Goal: Find specific page/section: Find specific page/section

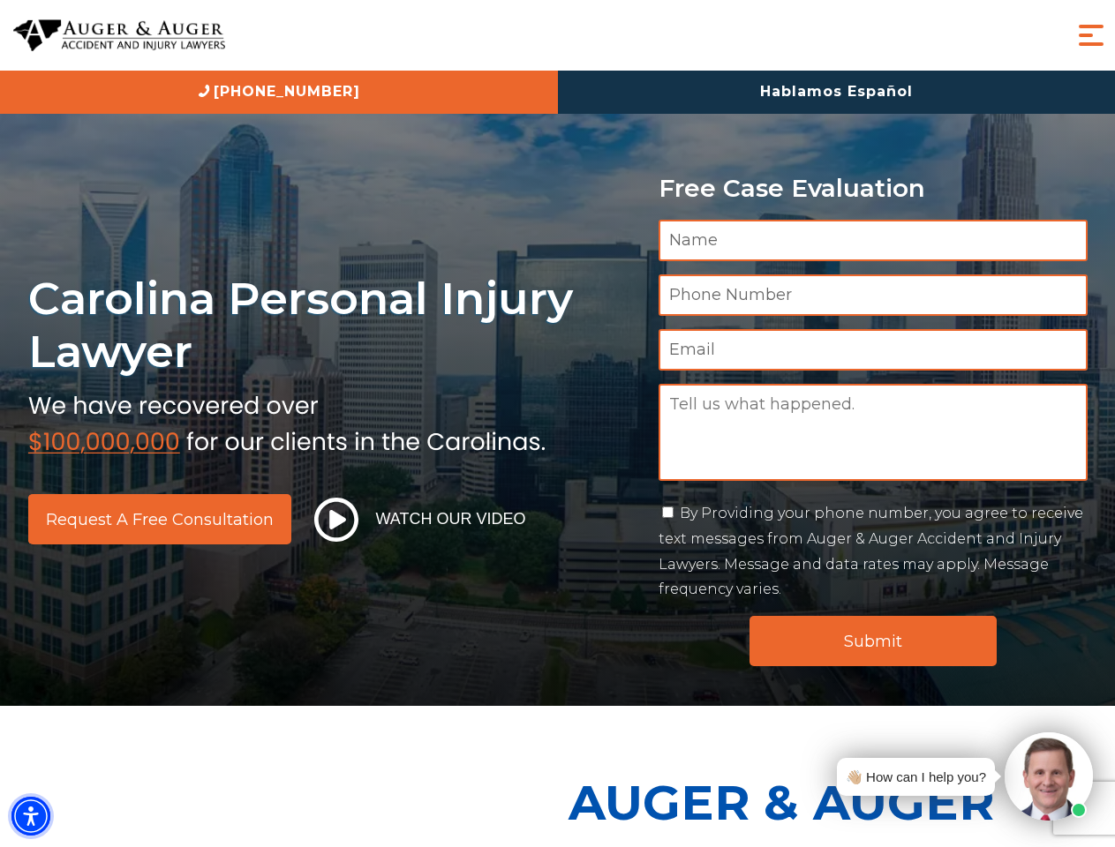
click at [31, 817] on img "Accessibility Menu" at bounding box center [30, 816] width 39 height 39
